Goal: Find specific page/section: Find specific page/section

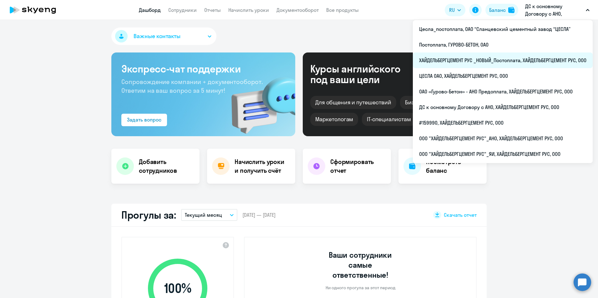
click at [498, 60] on li "ХАЙДЕЛЬБЕРГЦЕМЕНТ РУС _НОВЫЙ_Постоплата, ХАЙДЕЛЬБЕРГЦЕМЕНТ РУС, ООО" at bounding box center [503, 61] width 180 height 16
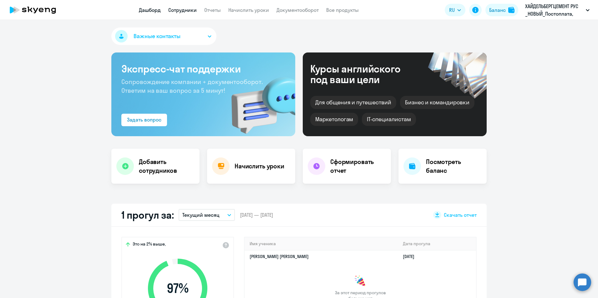
click at [185, 12] on link "Сотрудники" at bounding box center [182, 10] width 28 height 6
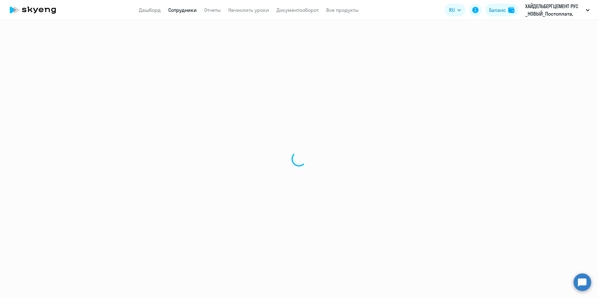
select select "30"
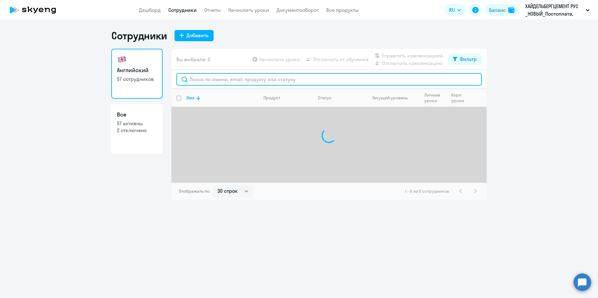
click at [221, 81] on input "text" at bounding box center [328, 79] width 305 height 13
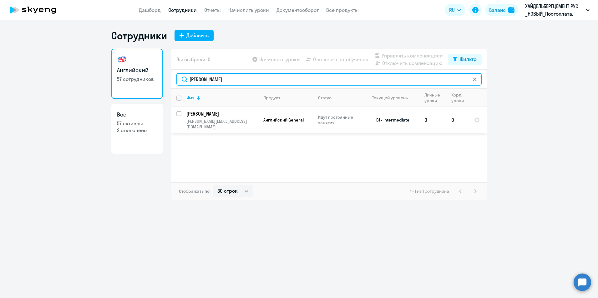
type input "[PERSON_NAME]"
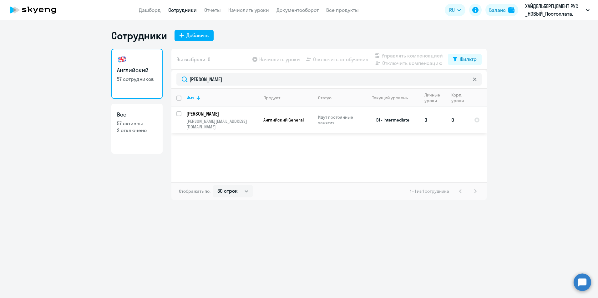
click at [227, 112] on p "[PERSON_NAME]" at bounding box center [221, 113] width 71 height 7
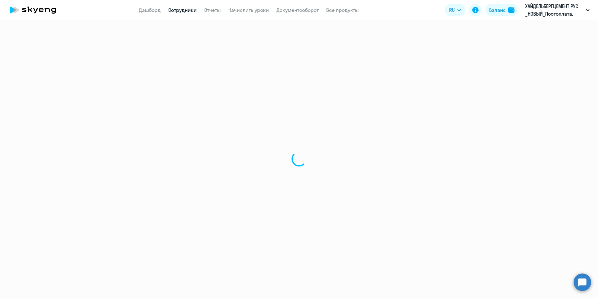
select select "english"
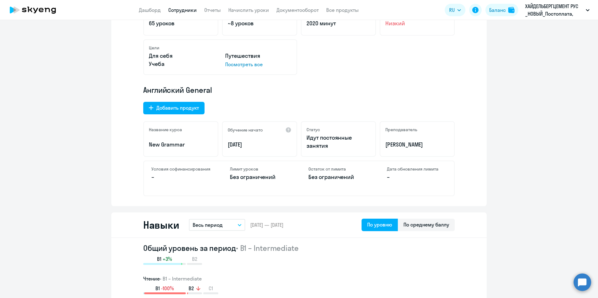
scroll to position [31, 0]
